Goal: Task Accomplishment & Management: Manage account settings

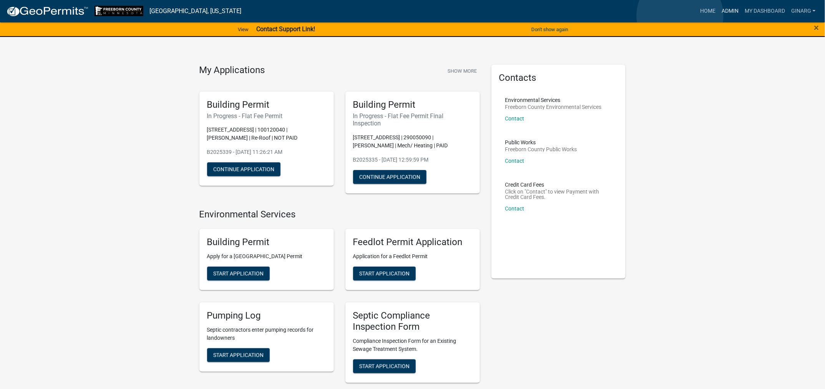
click at [719, 16] on link "Admin" at bounding box center [730, 11] width 23 height 15
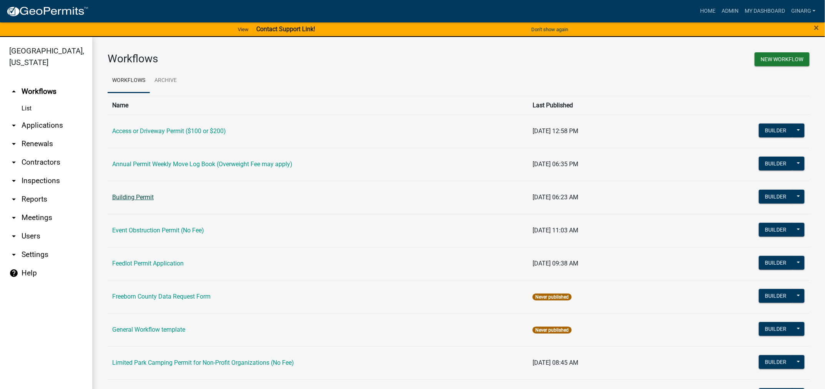
click at [127, 201] on link "Building Permit" at bounding box center [133, 196] width 42 height 7
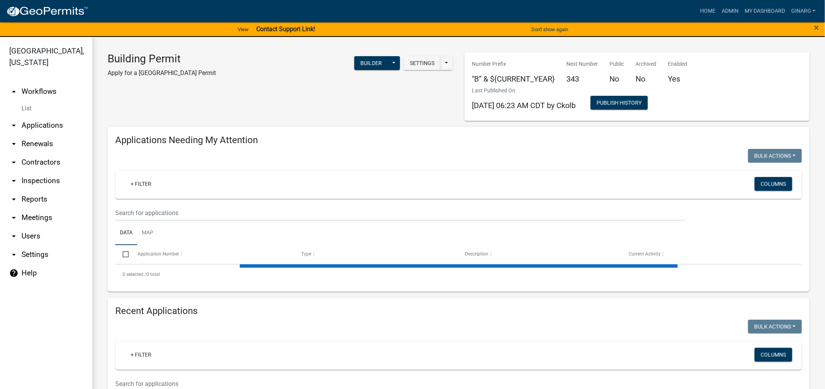
select select "3: 100"
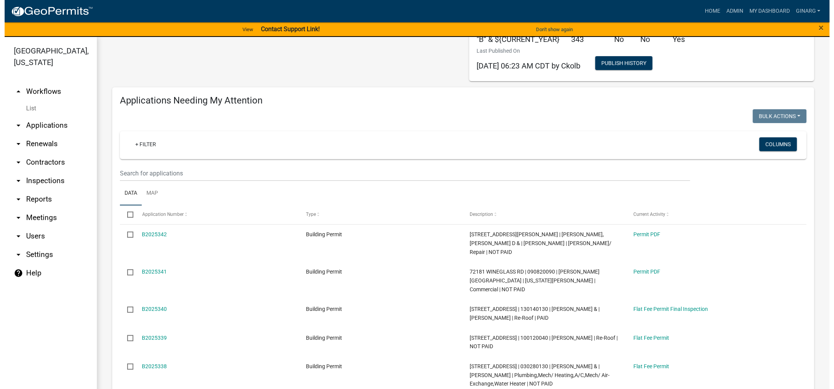
scroll to position [115, 0]
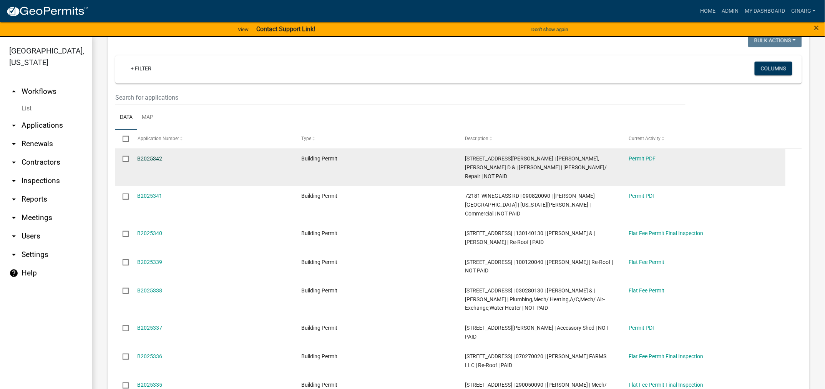
click at [163, 161] on link "B2025342" at bounding box center [150, 158] width 25 height 6
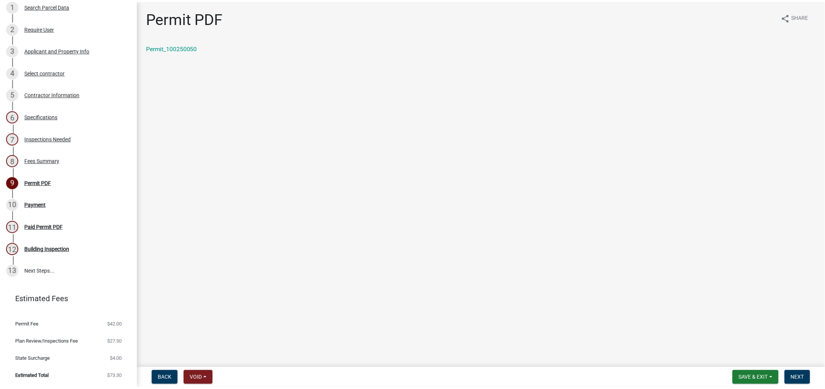
scroll to position [173, 0]
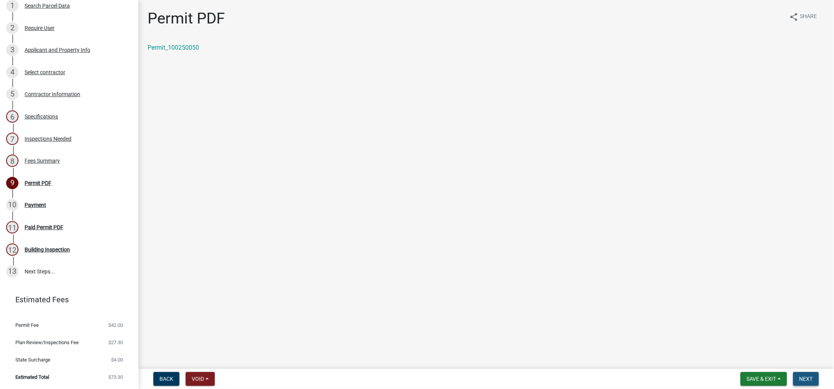
click at [800, 376] on span "Next" at bounding box center [806, 379] width 13 height 6
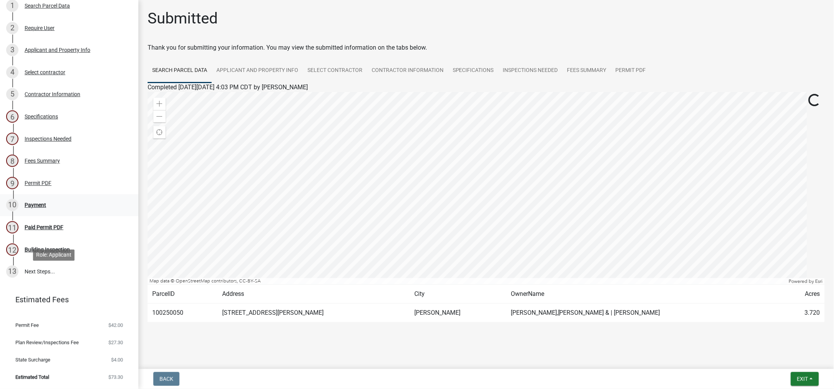
click at [46, 208] on div "Payment" at bounding box center [36, 204] width 22 height 5
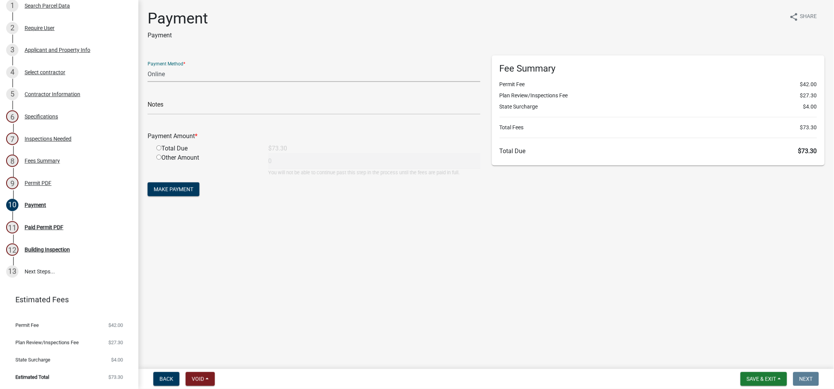
click at [191, 82] on select "Credit Card POS Check Cash Online" at bounding box center [314, 74] width 333 height 16
select select "1: 0"
click at [152, 82] on select "Credit Card POS Check Cash Online" at bounding box center [314, 74] width 333 height 16
click at [161, 115] on input "text" at bounding box center [314, 107] width 333 height 16
type input "3094"
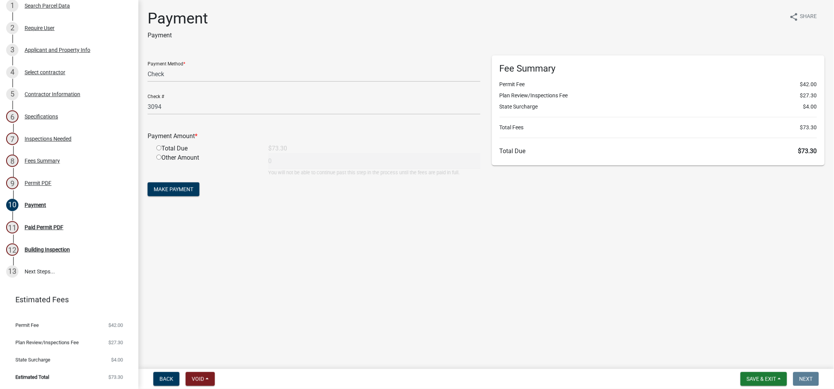
click at [161, 150] on input "radio" at bounding box center [158, 147] width 5 height 5
radio input "true"
type input "73.3"
click at [200, 196] on button "Make Payment" at bounding box center [174, 189] width 52 height 14
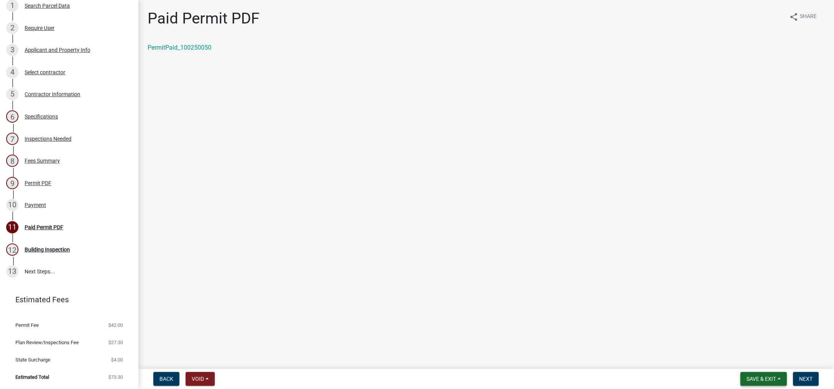
click at [747, 376] on span "Save & Exit" at bounding box center [762, 379] width 30 height 6
click at [726, 346] on button "Save & Exit" at bounding box center [757, 352] width 62 height 18
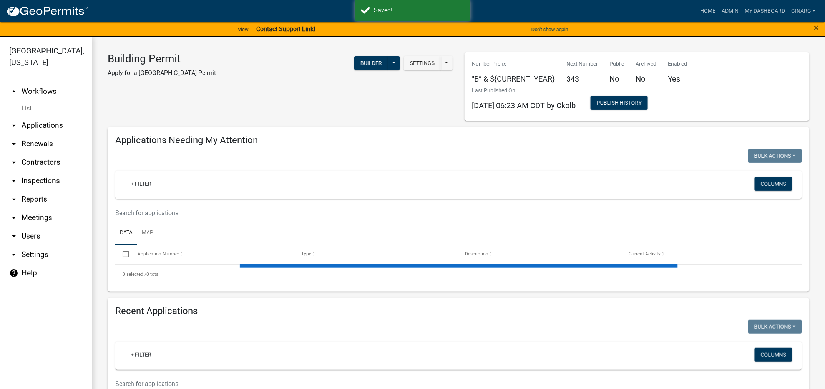
select select "3: 100"
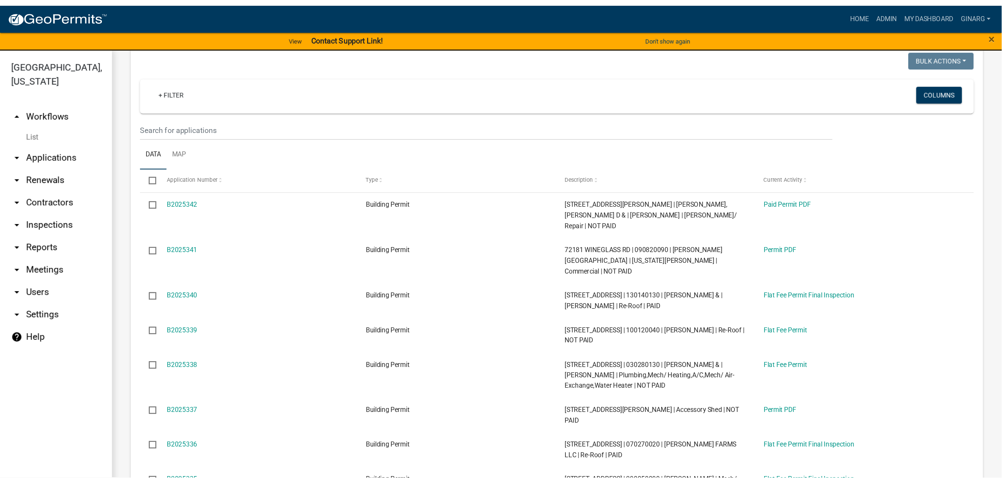
scroll to position [115, 0]
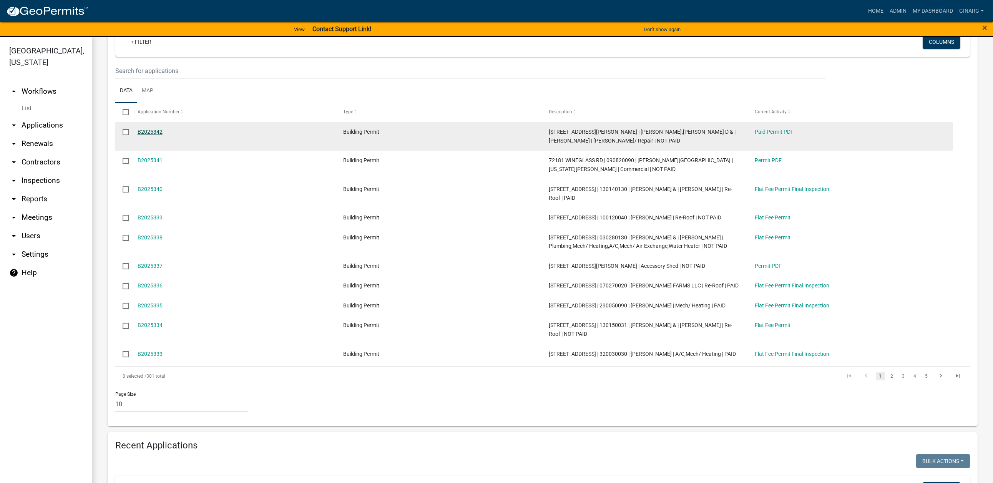
click at [163, 135] on link "B2025342" at bounding box center [150, 132] width 25 height 6
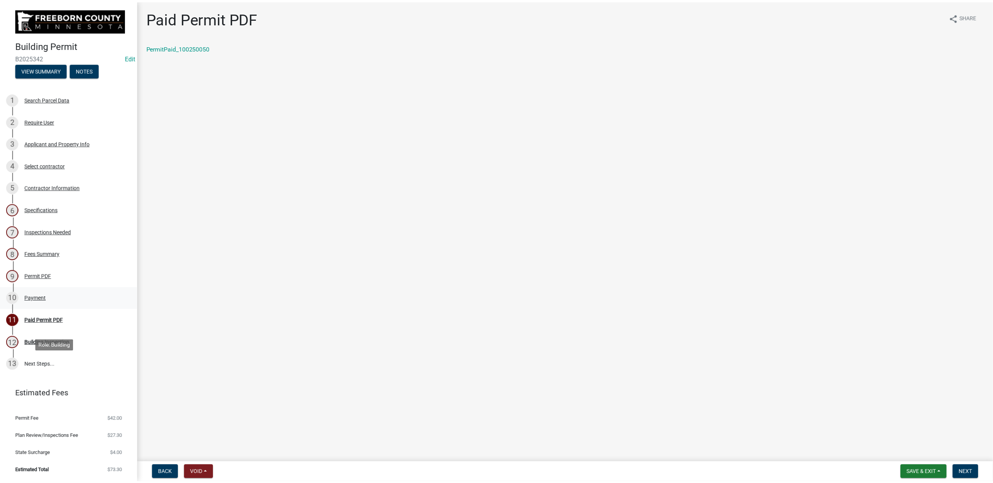
scroll to position [115, 0]
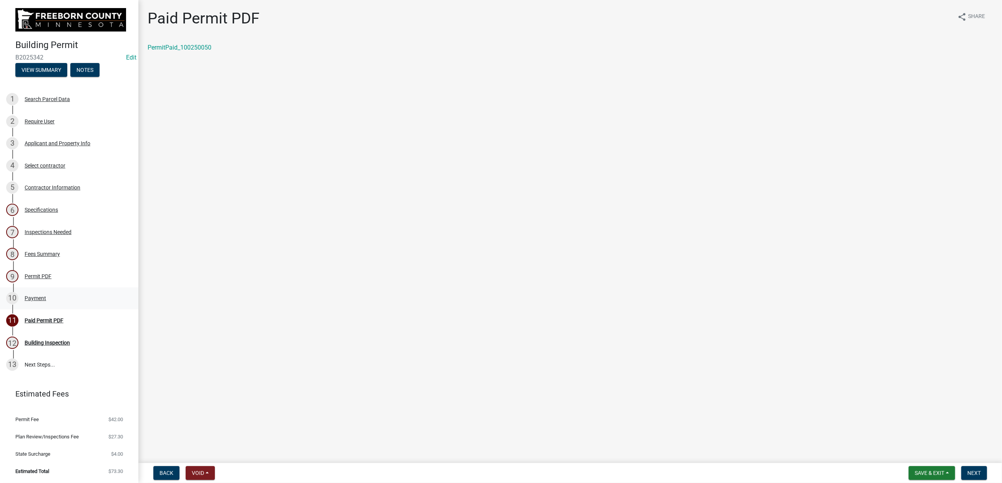
click at [46, 301] on div "Payment" at bounding box center [36, 298] width 22 height 5
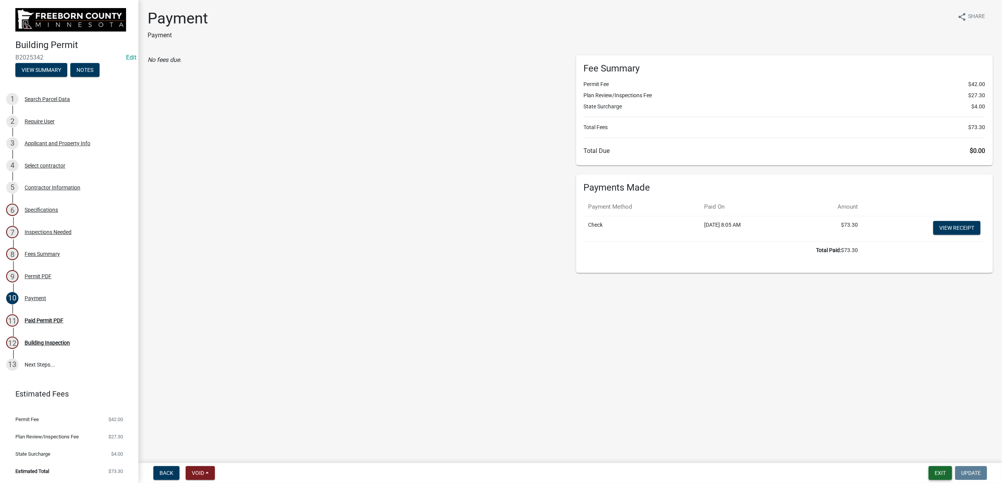
click at [825, 388] on button "Exit" at bounding box center [940, 473] width 23 height 14
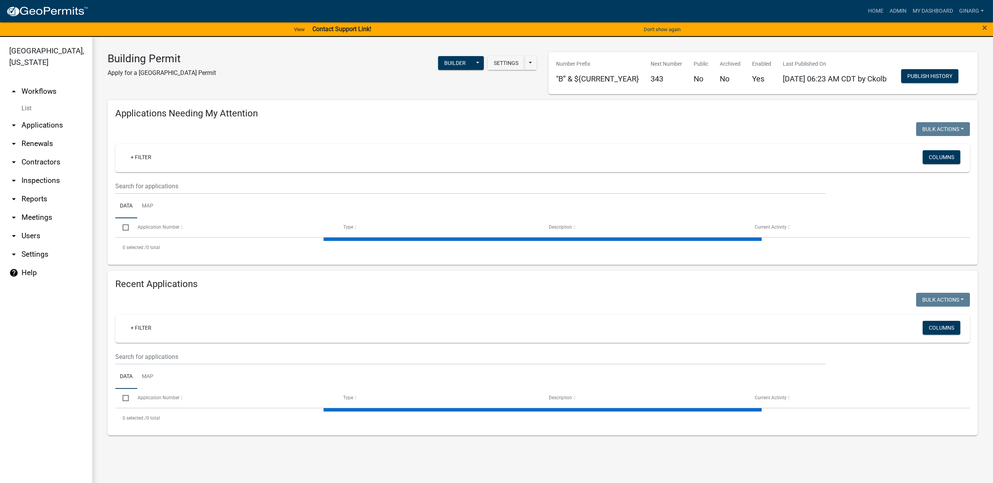
select select "3: 100"
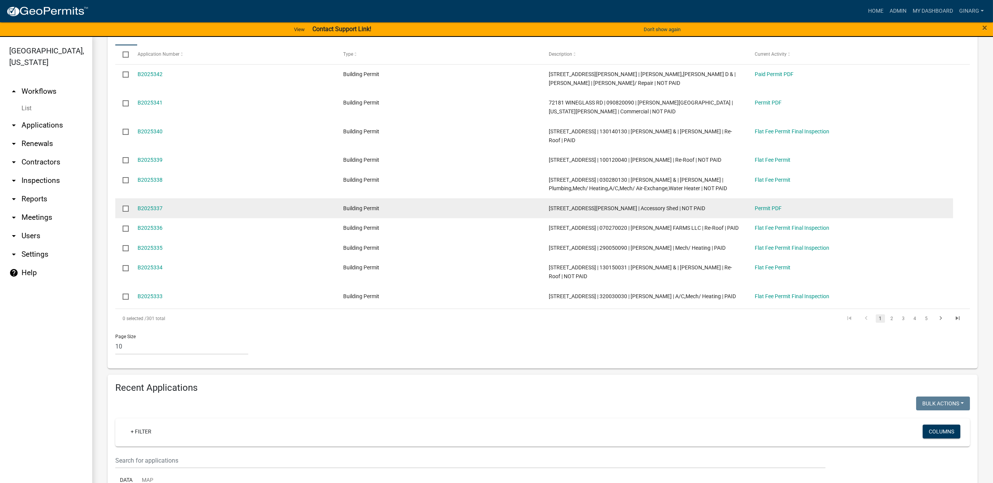
scroll to position [231, 0]
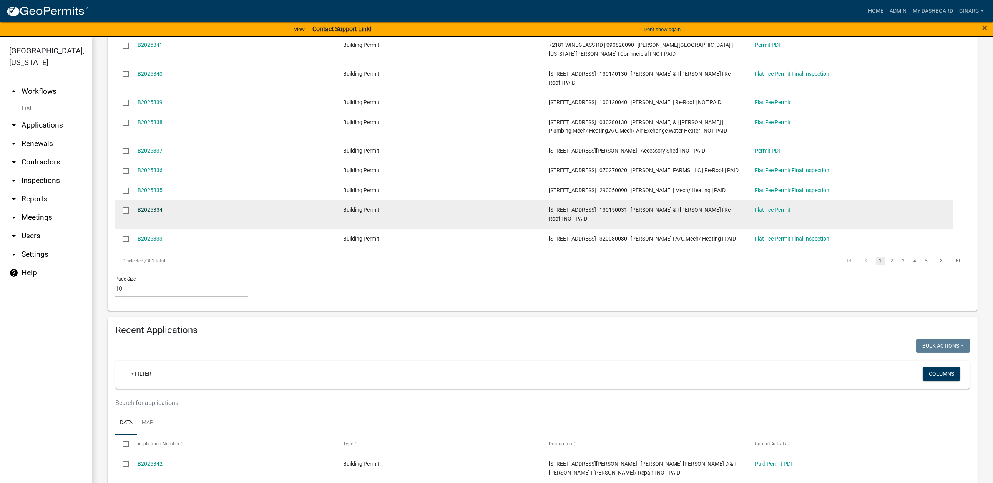
click at [163, 213] on link "B2025334" at bounding box center [150, 210] width 25 height 6
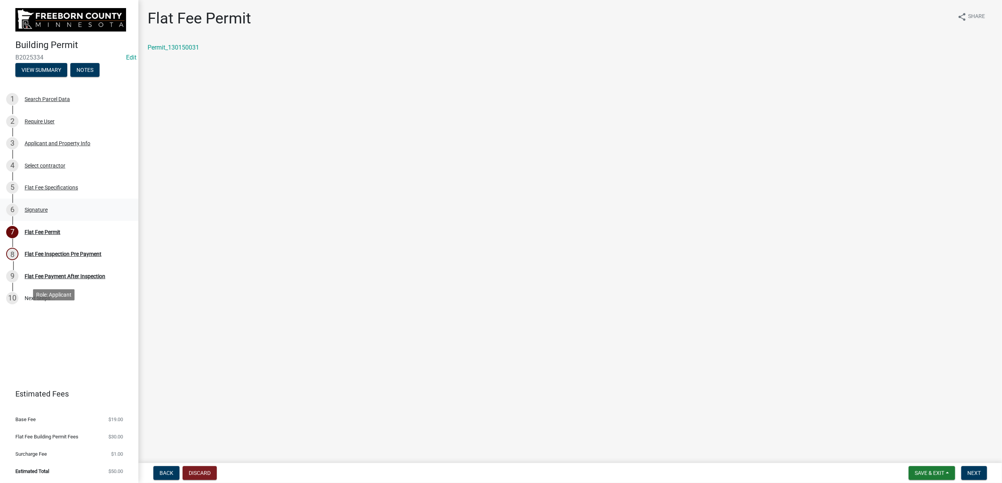
click at [48, 213] on div "Signature" at bounding box center [36, 209] width 23 height 5
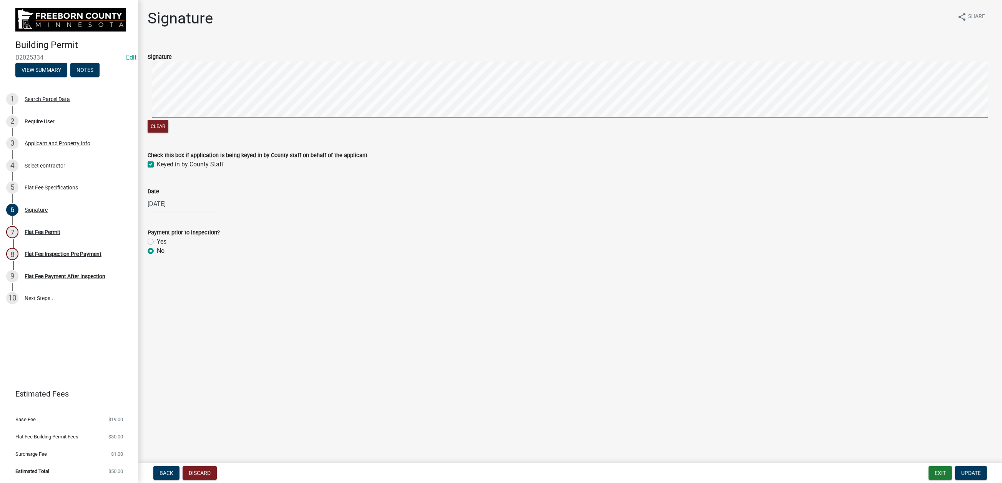
click at [157, 246] on label "Yes" at bounding box center [162, 241] width 10 height 9
click at [157, 242] on input "Yes" at bounding box center [159, 239] width 5 height 5
radio input "true"
click at [825, 388] on span "Update" at bounding box center [971, 473] width 20 height 6
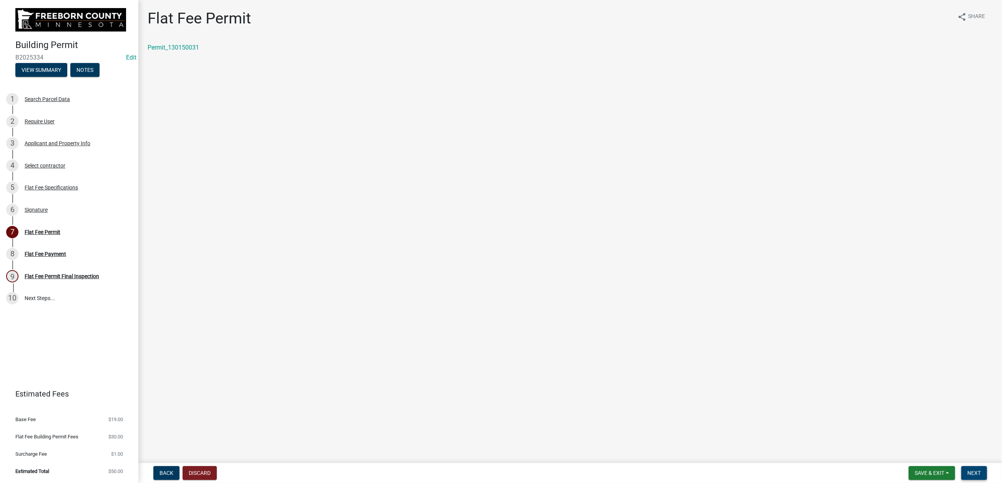
click at [825, 388] on span "Next" at bounding box center [974, 473] width 13 height 6
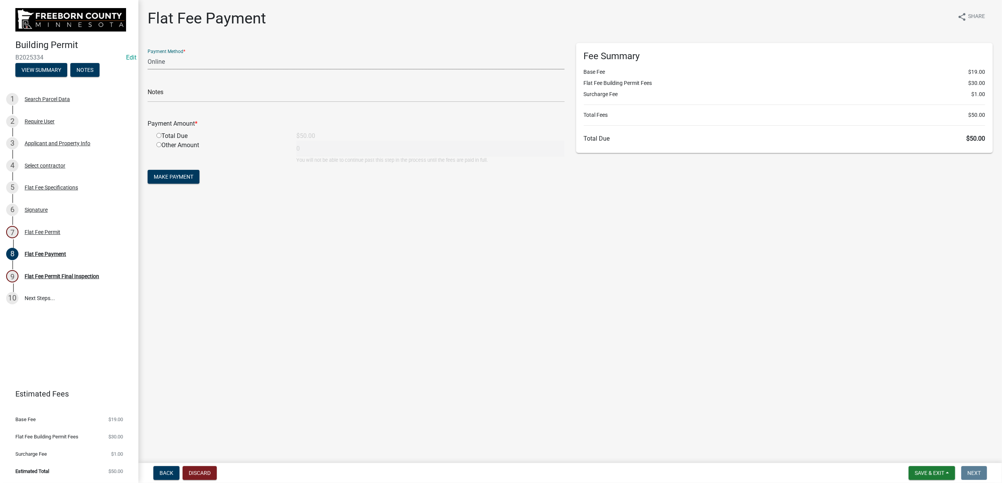
click at [176, 70] on select "Credit Card POS Check Cash Online" at bounding box center [356, 62] width 417 height 16
select select "1: 0"
click at [152, 70] on select "Credit Card POS Check Cash Online" at bounding box center [356, 62] width 417 height 16
click at [180, 102] on input "text" at bounding box center [356, 94] width 417 height 16
type input "4643"
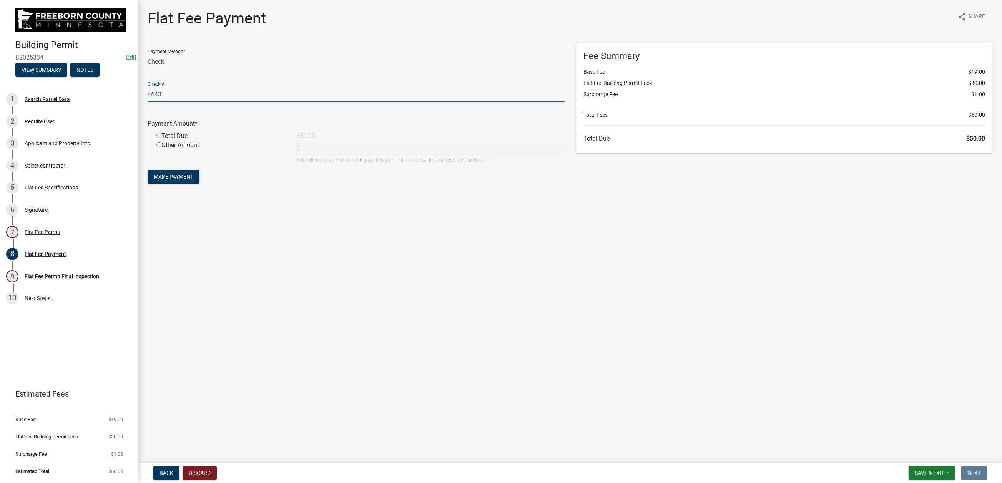
click at [161, 138] on input "radio" at bounding box center [158, 135] width 5 height 5
radio input "true"
type input "50"
click at [193, 180] on span "Make Payment" at bounding box center [174, 177] width 40 height 6
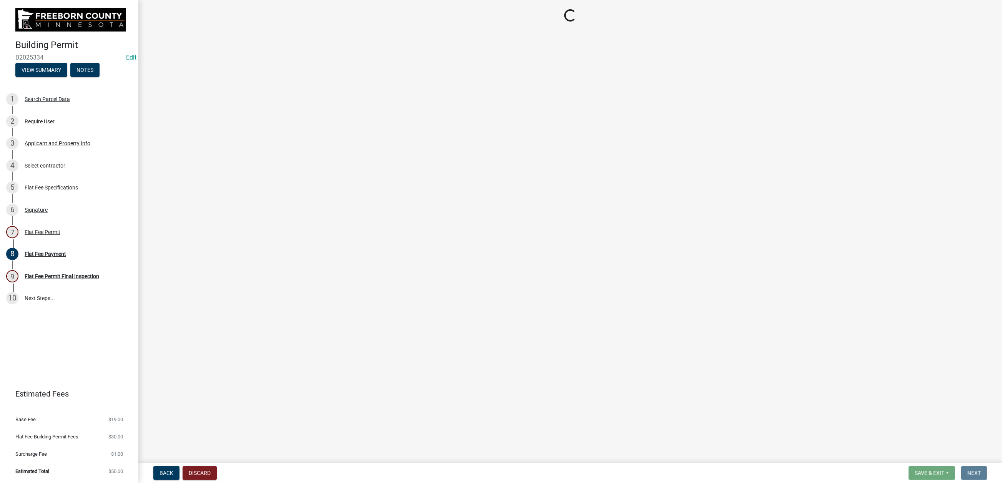
select select "3613e5d6-c0da-40a7-83d4-d5638b2e6124"
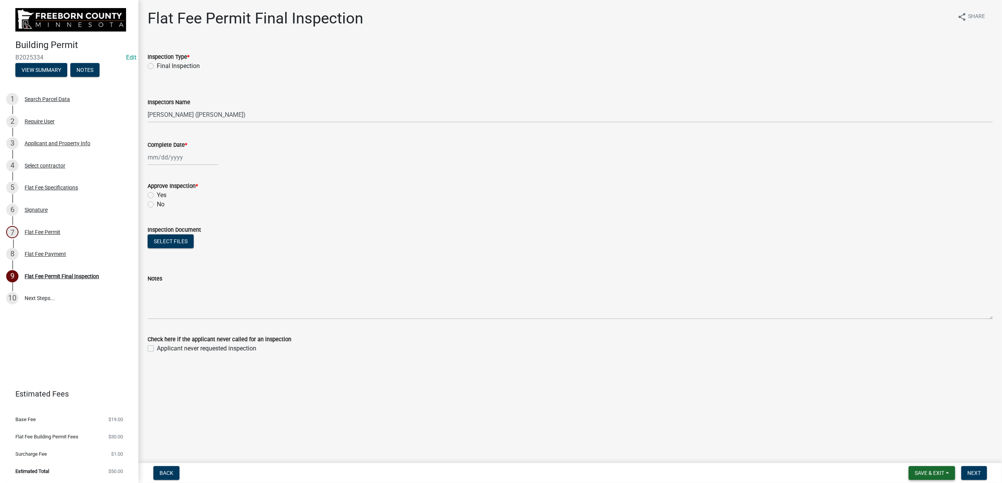
click at [825, 388] on span "Save & Exit" at bounding box center [930, 473] width 30 height 6
click at [825, 388] on button "Save & Exit" at bounding box center [925, 446] width 62 height 18
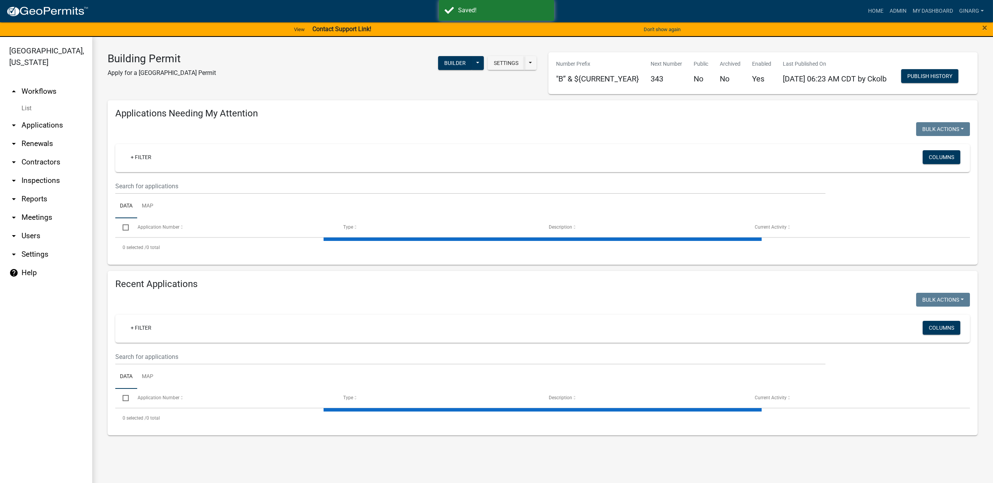
select select "3: 100"
